Goal: Navigation & Orientation: Find specific page/section

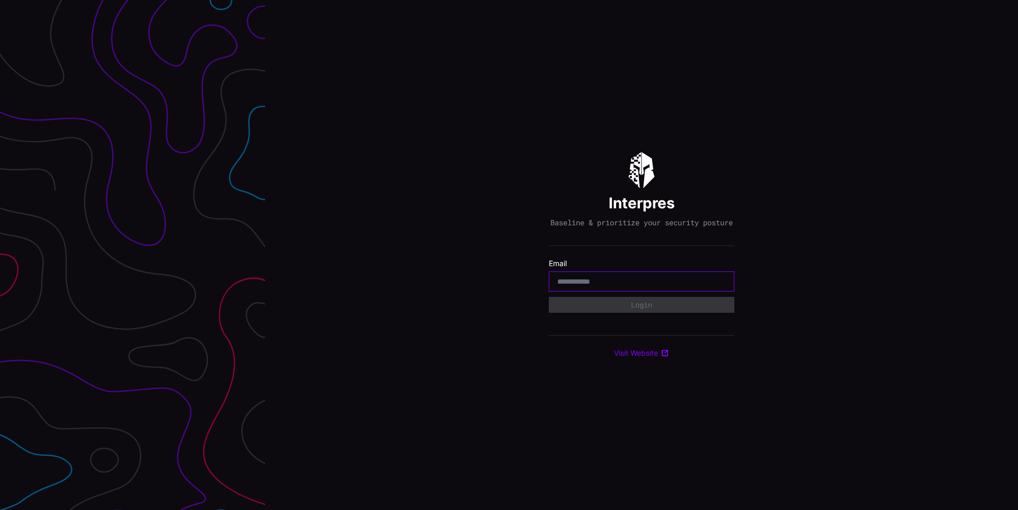
click at [615, 286] on input "email" at bounding box center [641, 282] width 169 height 10
type input "**********"
click at [676, 312] on button "Login" at bounding box center [642, 305] width 186 height 16
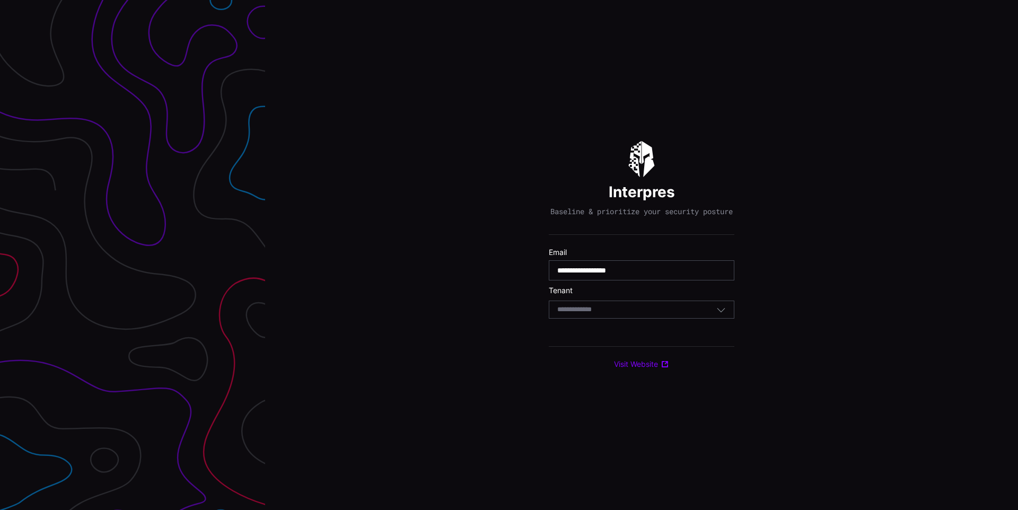
click at [676, 312] on div "Select Tenant" at bounding box center [636, 310] width 159 height 10
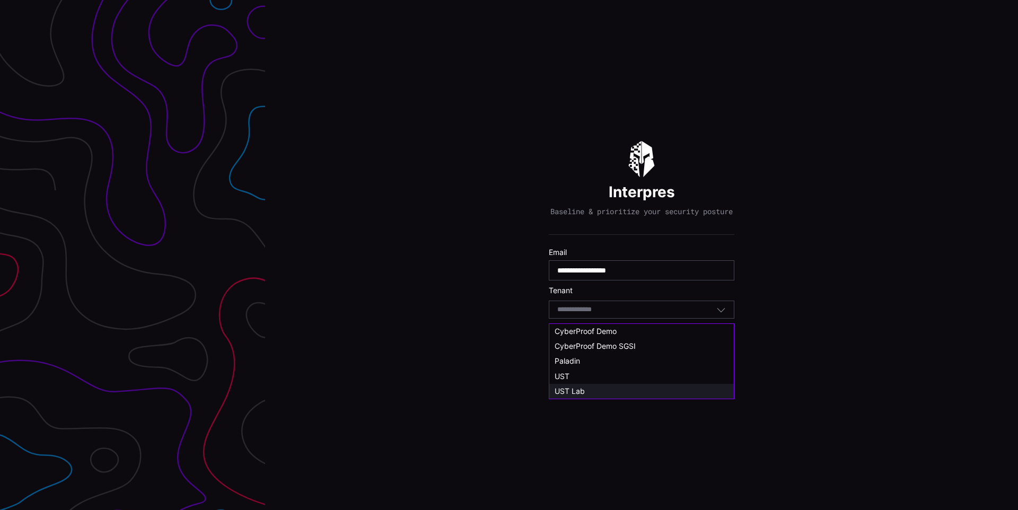
click at [597, 389] on div "UST Lab" at bounding box center [641, 391] width 174 height 10
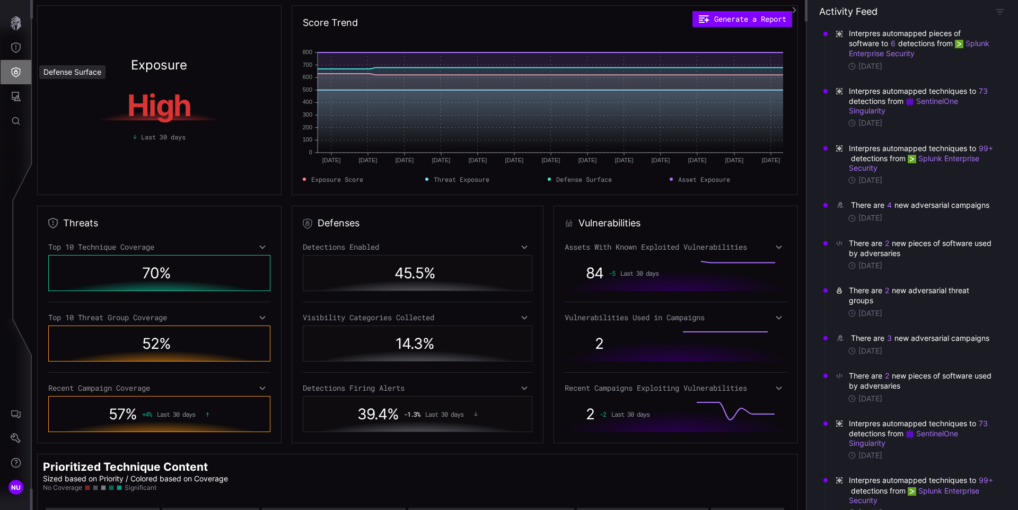
click at [12, 73] on icon "Defense Surface" at bounding box center [16, 72] width 9 height 10
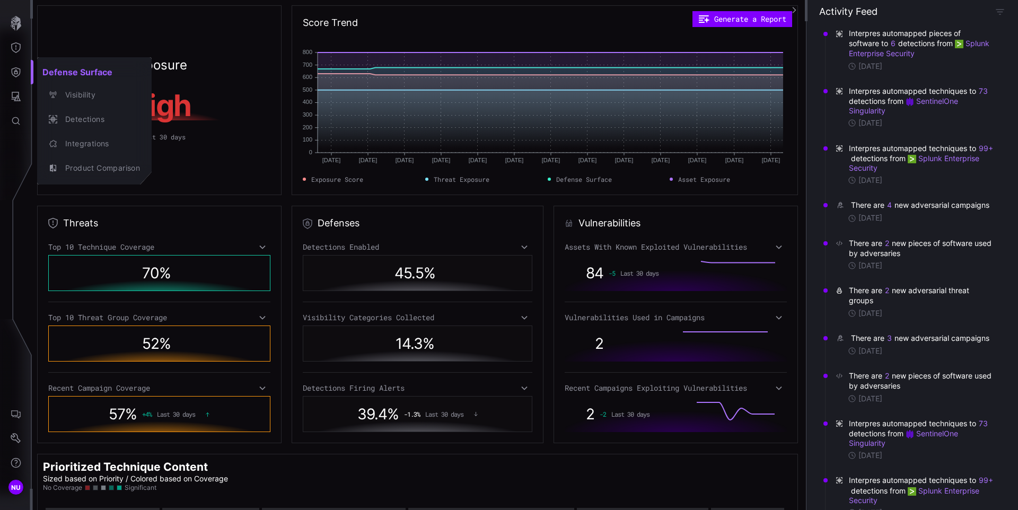
click at [15, 50] on div at bounding box center [509, 255] width 1018 height 510
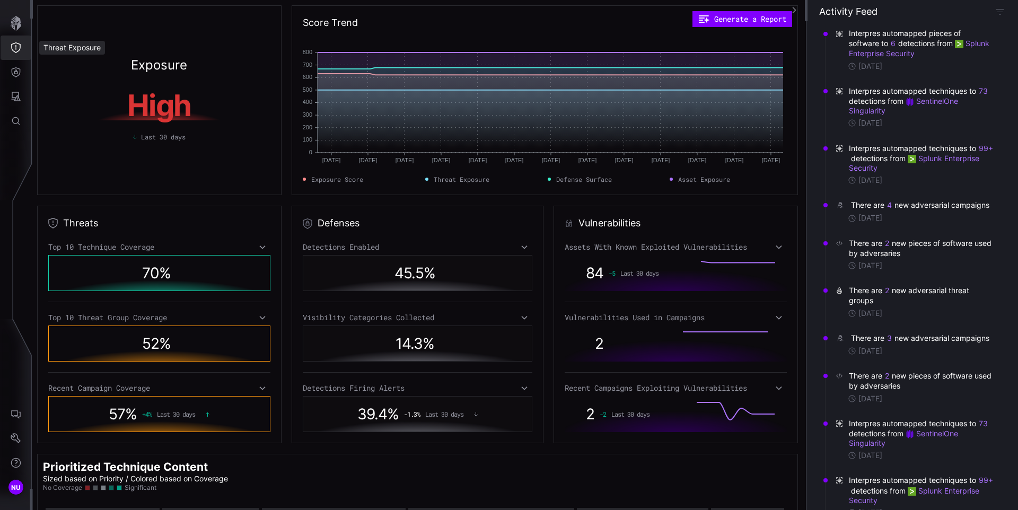
click at [15, 50] on icon "Threat Exposure" at bounding box center [16, 47] width 11 height 11
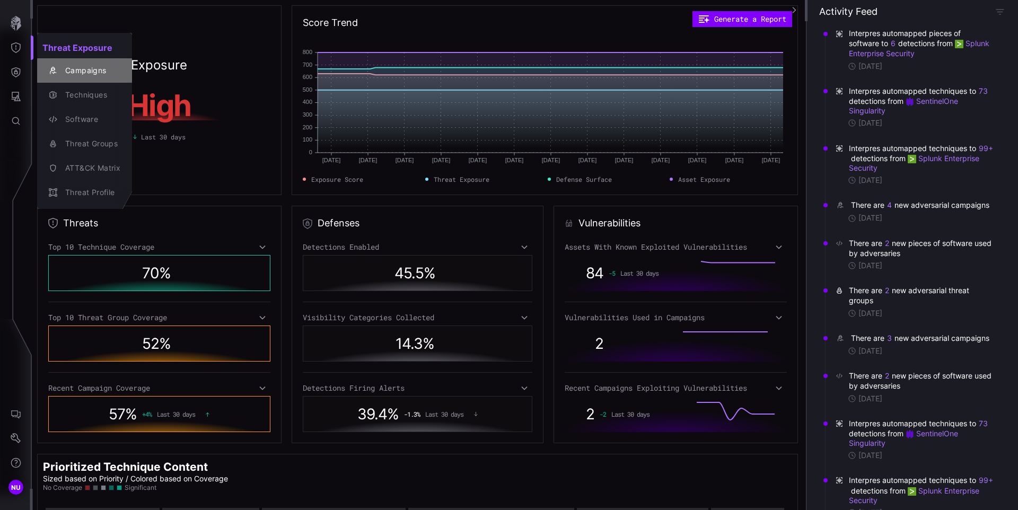
click at [90, 72] on div "Campaigns" at bounding box center [90, 70] width 60 height 13
